Goal: Information Seeking & Learning: Find specific fact

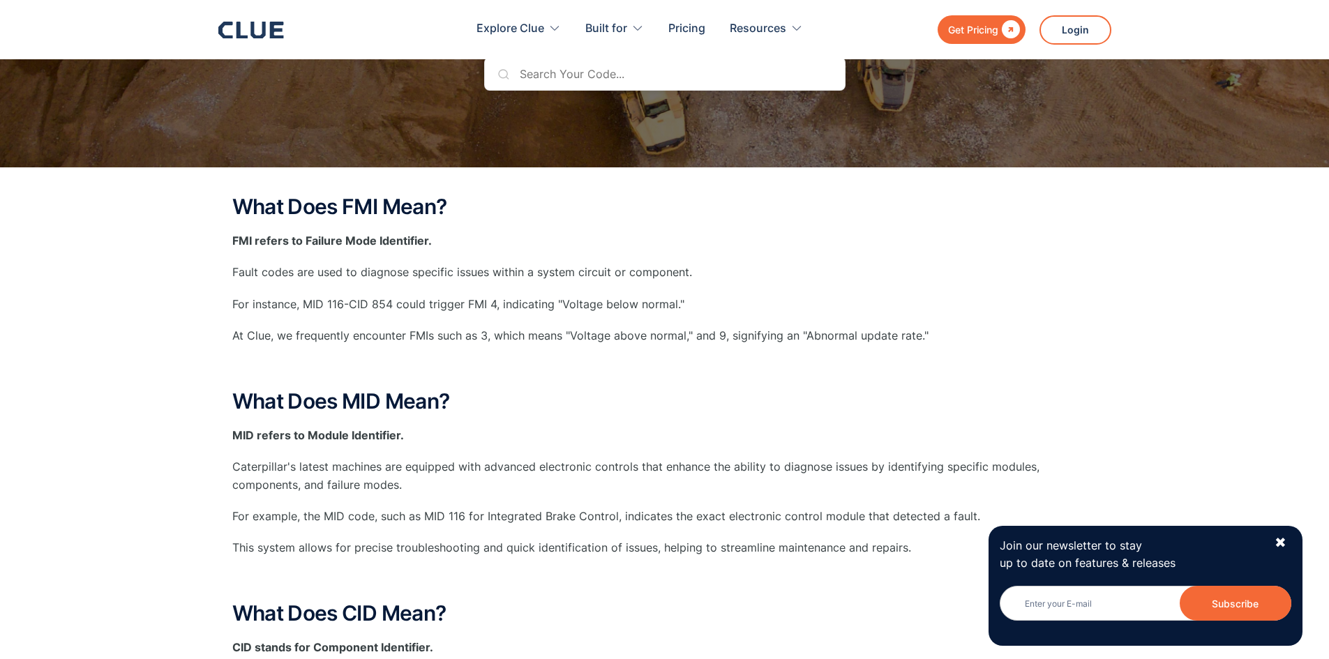
scroll to position [209, 0]
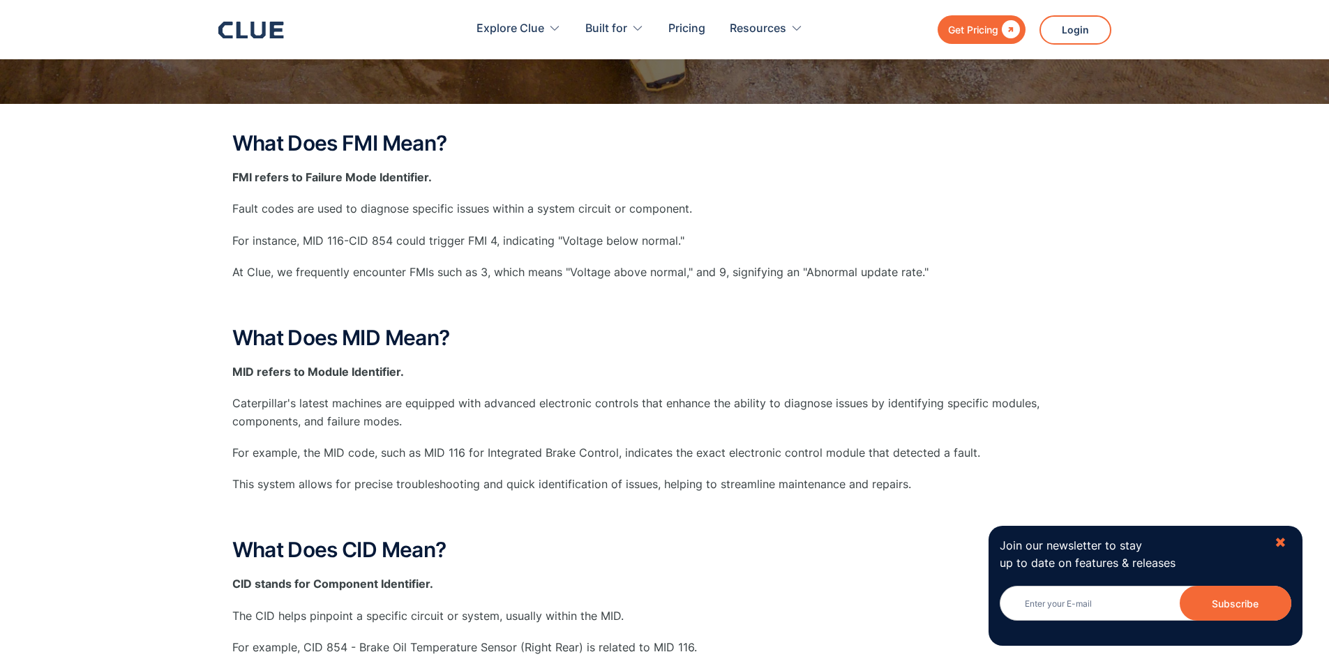
click at [657, 547] on div "✖" at bounding box center [1281, 543] width 12 height 17
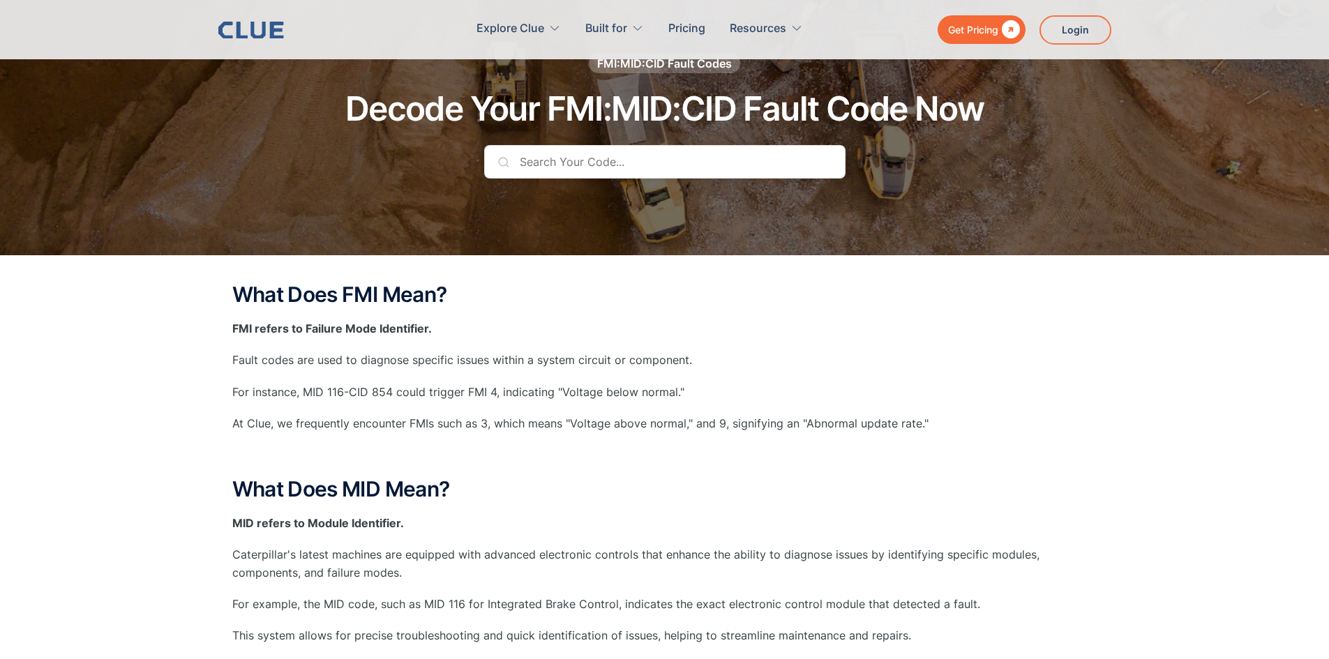
scroll to position [0, 0]
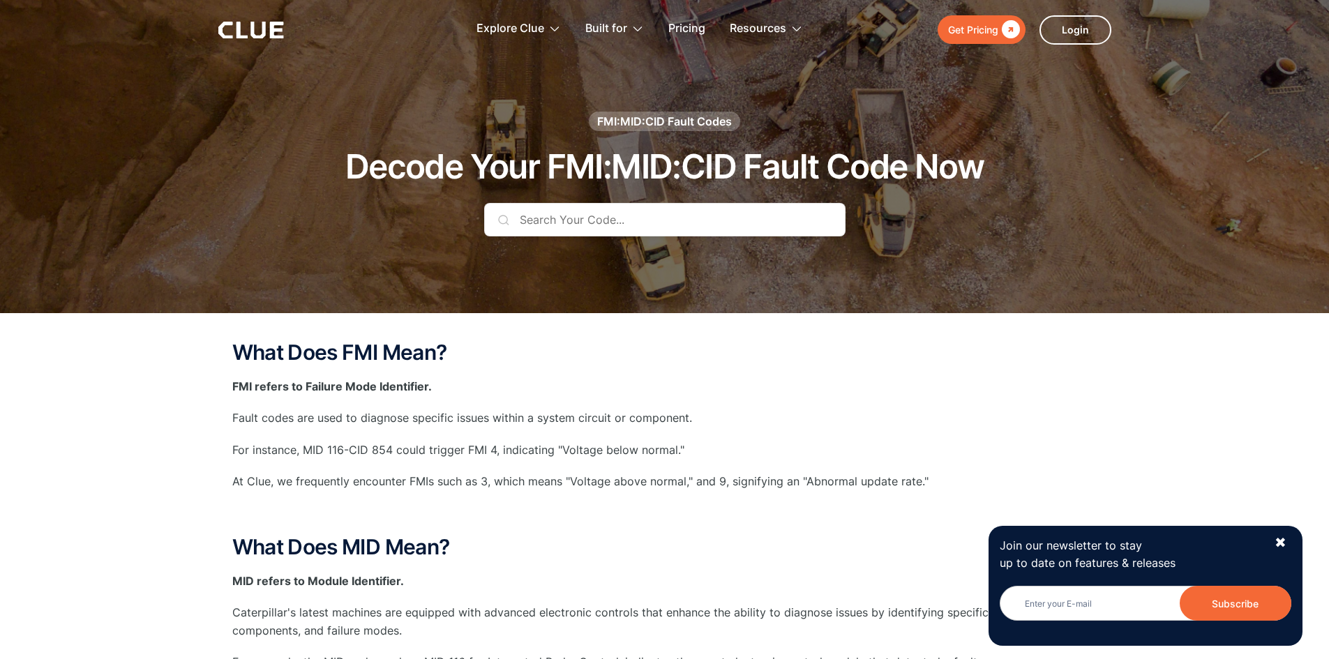
click at [611, 220] on input "text" at bounding box center [664, 219] width 361 height 33
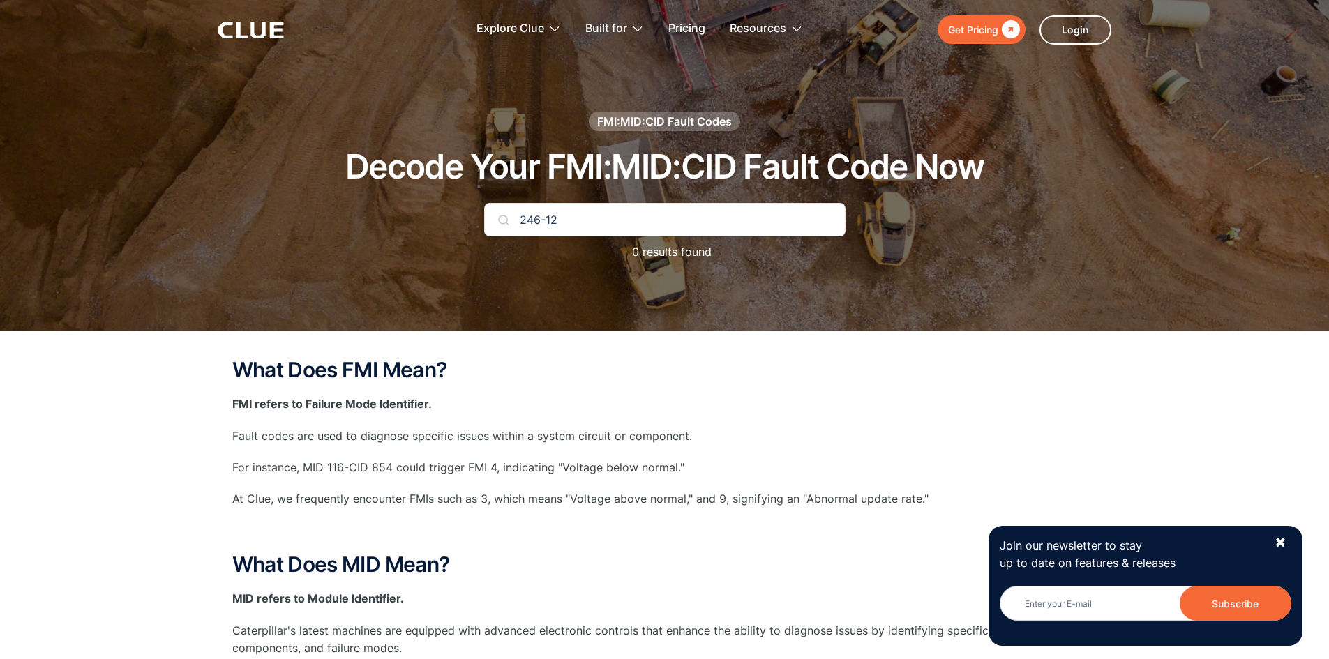
type input "246-12"
type input "245-12"
